Goal: Task Accomplishment & Management: Manage account settings

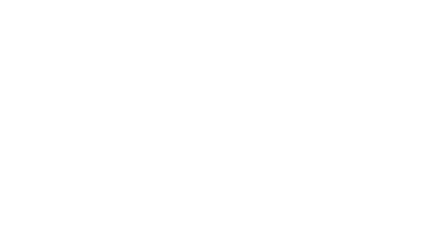
scroll to position [449, 0]
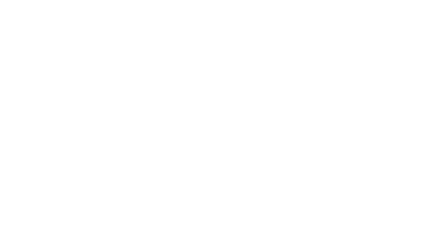
type input "*****"
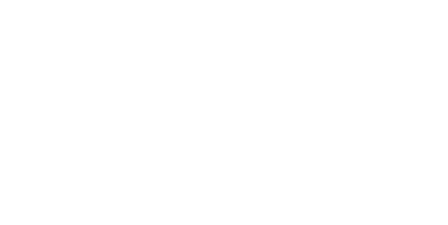
scroll to position [449, 0]
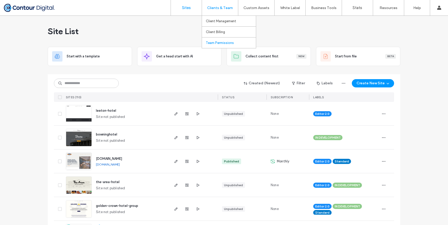
click at [223, 42] on label "Team Permissions" at bounding box center [220, 43] width 28 height 4
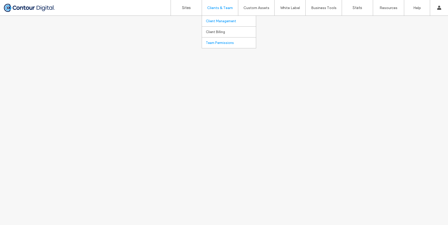
click at [219, 19] on link "Client Management" at bounding box center [231, 21] width 50 height 11
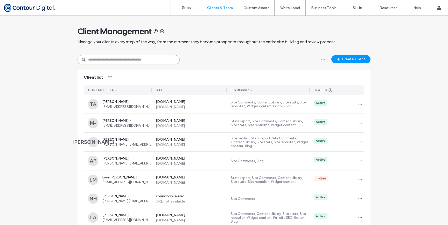
click at [108, 62] on input at bounding box center [128, 59] width 102 height 9
type input "***"
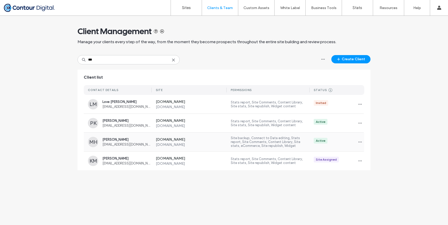
click at [142, 142] on div "[PERSON_NAME] [EMAIL_ADDRESS][DOMAIN_NAME]" at bounding box center [126, 142] width 49 height 9
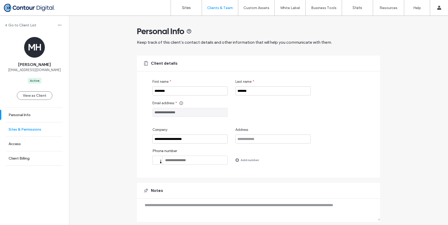
click at [26, 129] on label "Sites & Permissions" at bounding box center [25, 129] width 33 height 4
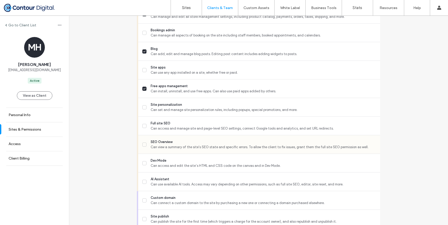
scroll to position [449, 0]
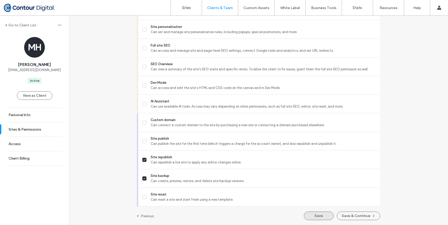
click at [321, 217] on button "Save" at bounding box center [319, 216] width 30 height 9
